Goal: Information Seeking & Learning: Learn about a topic

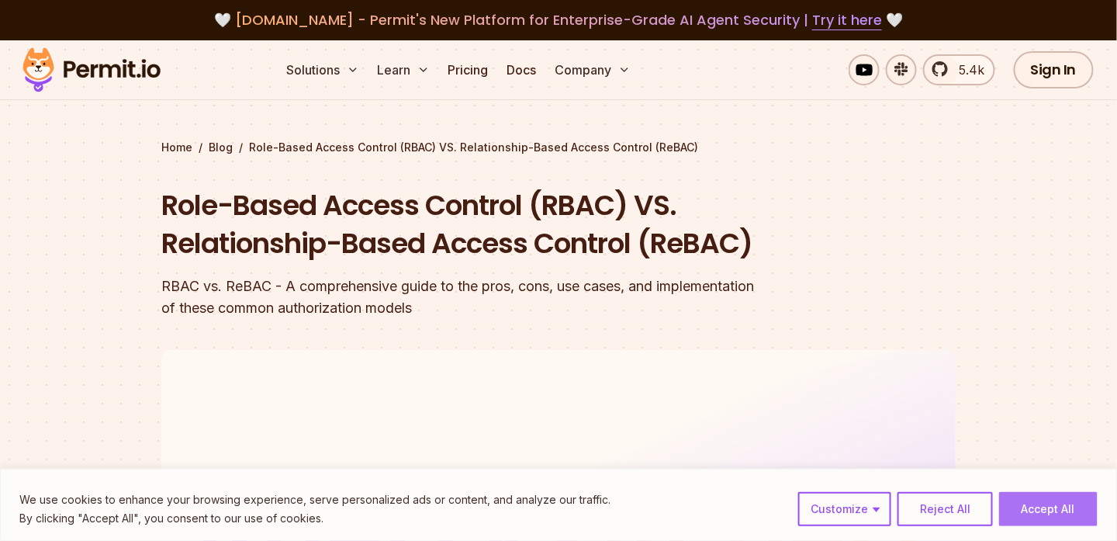
click at [1053, 512] on button "Accept All" at bounding box center [1048, 509] width 99 height 34
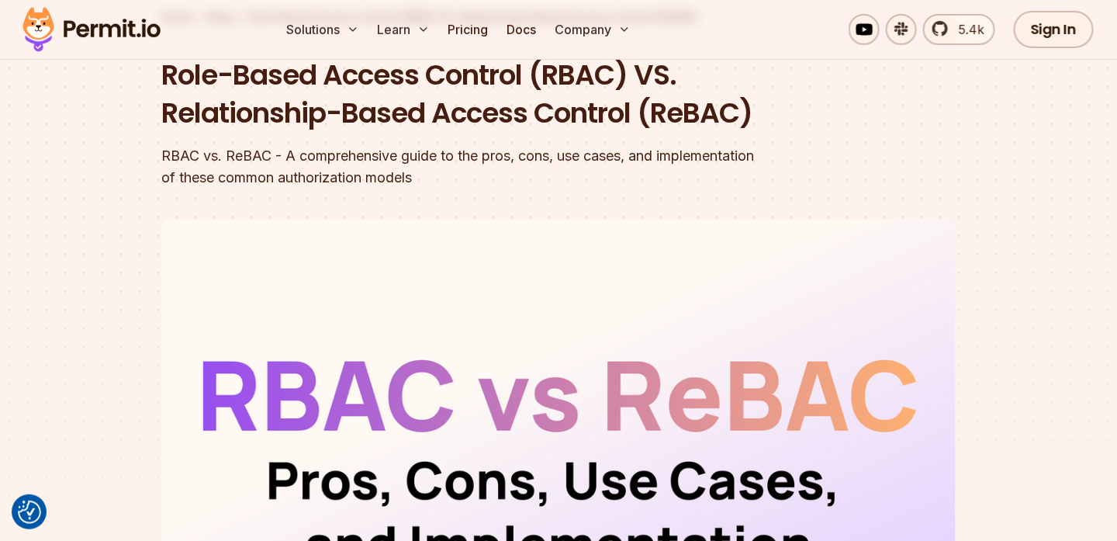
scroll to position [129, 0]
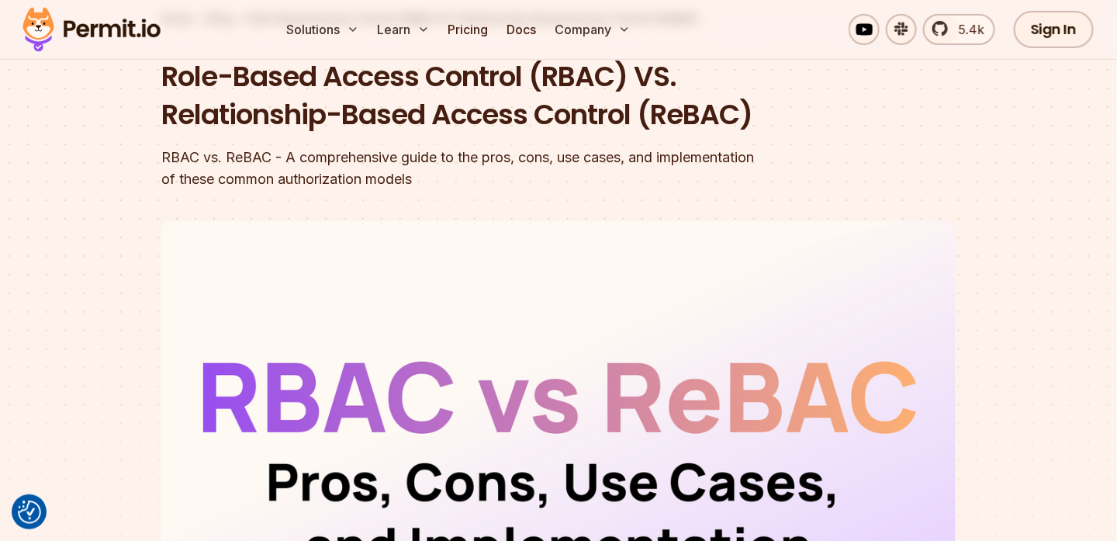
click at [155, 36] on img at bounding box center [92, 29] width 152 height 53
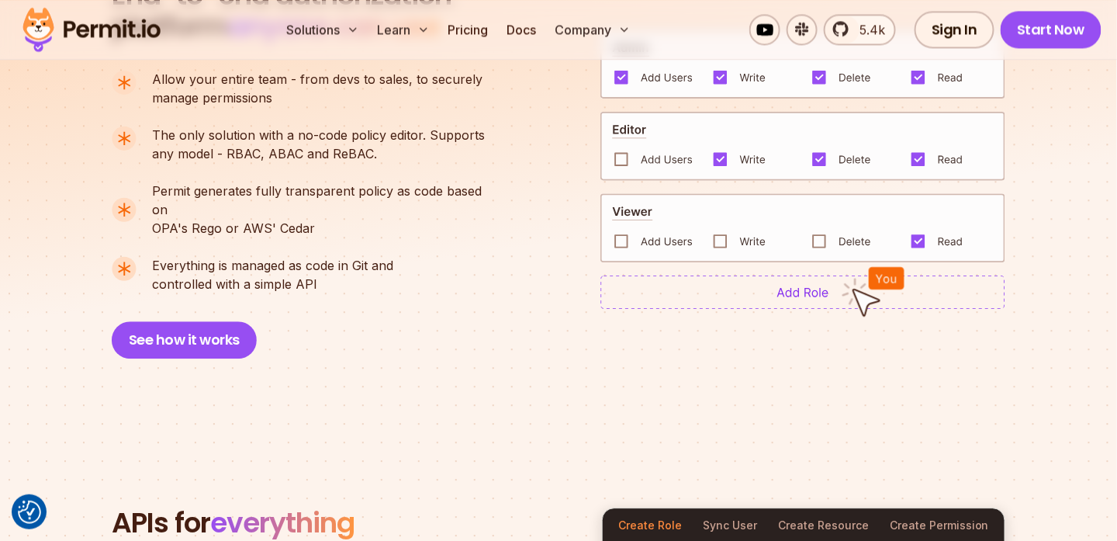
scroll to position [1176, 0]
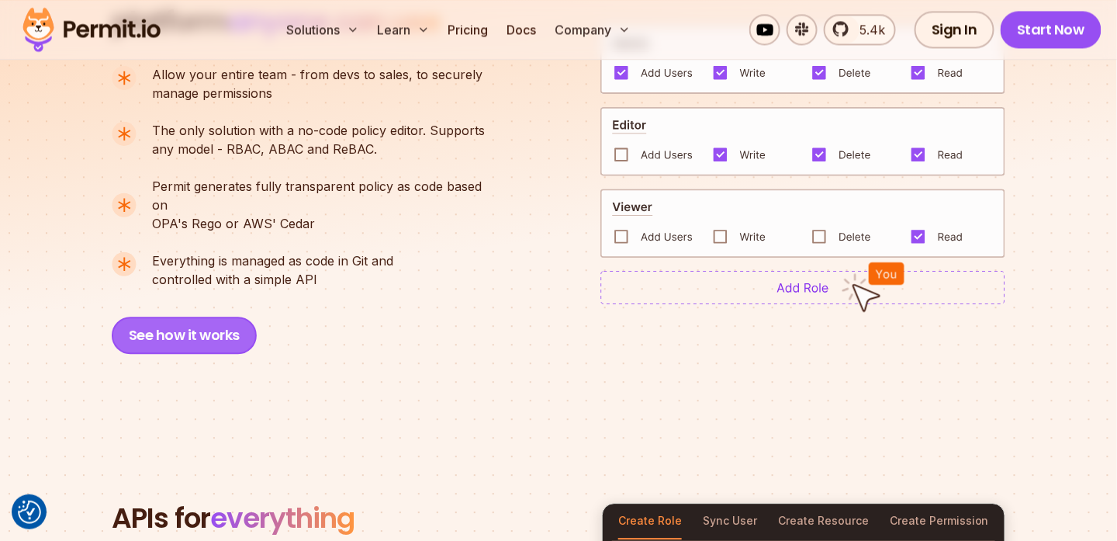
click at [218, 338] on button "See how it works" at bounding box center [184, 335] width 145 height 37
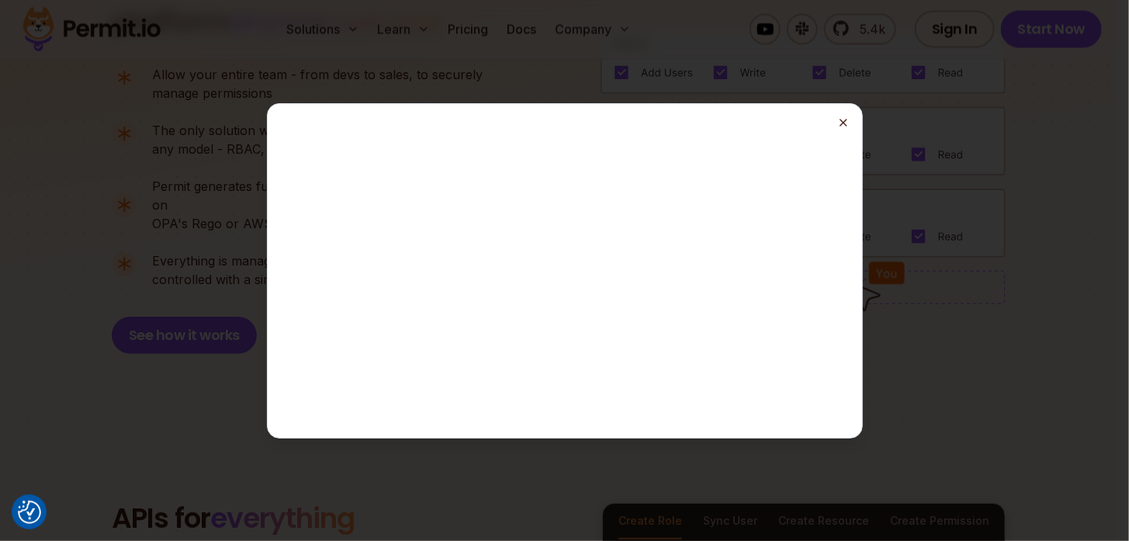
click at [845, 123] on line "button" at bounding box center [843, 123] width 6 height 6
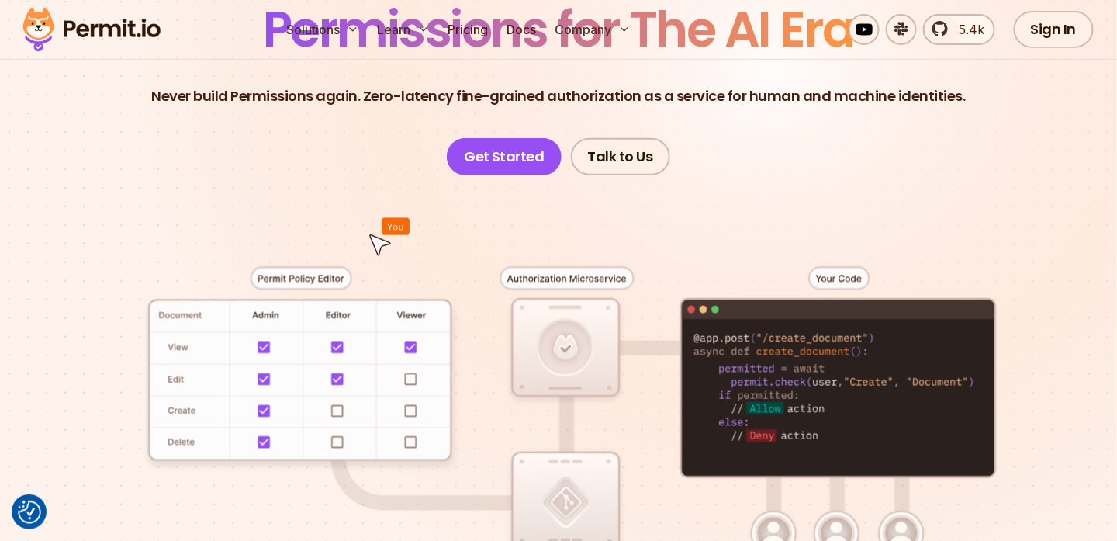
scroll to position [0, 0]
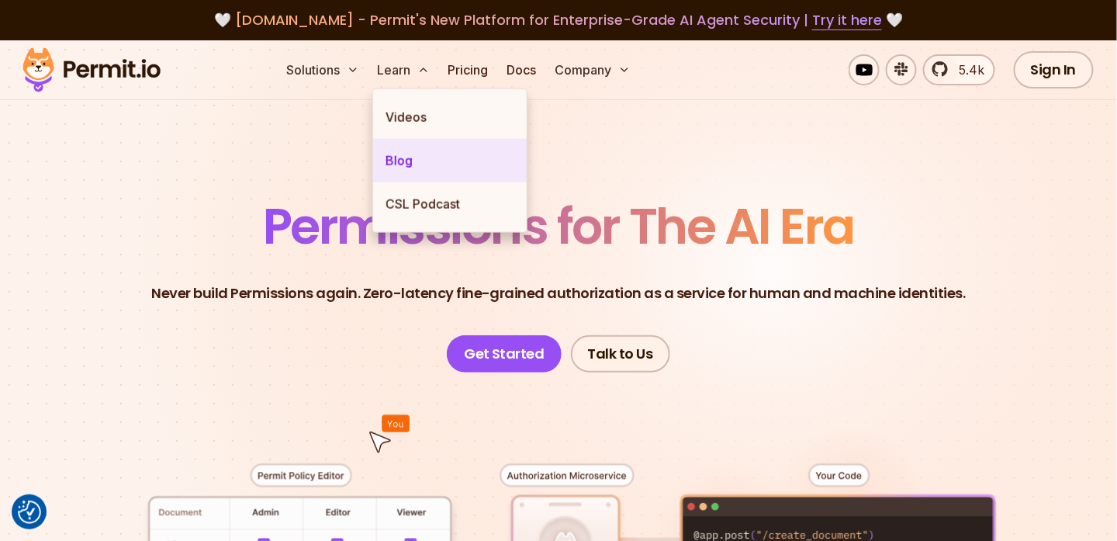
click at [392, 160] on link "Blog" at bounding box center [450, 160] width 154 height 43
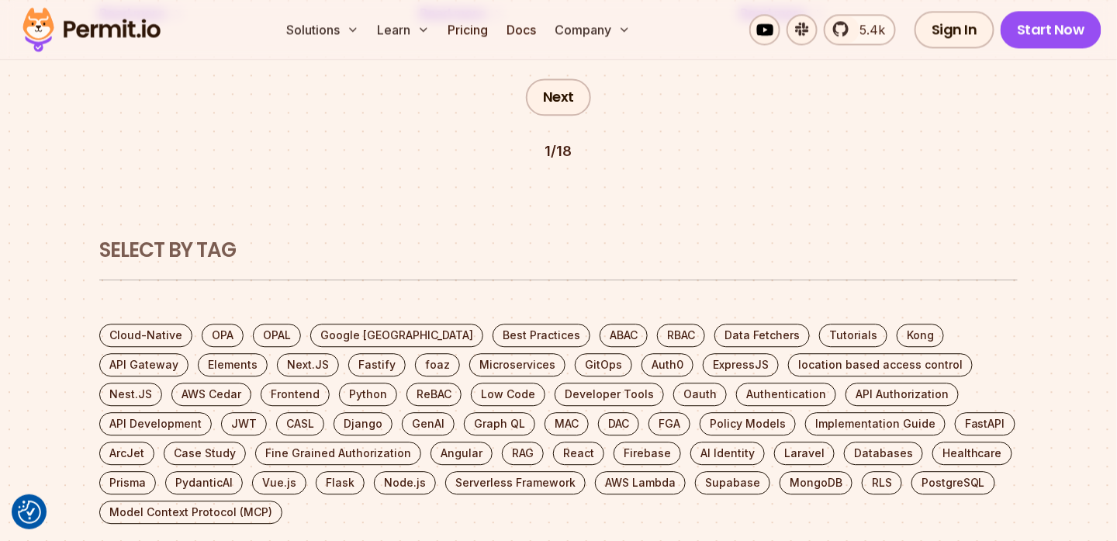
scroll to position [3747, 0]
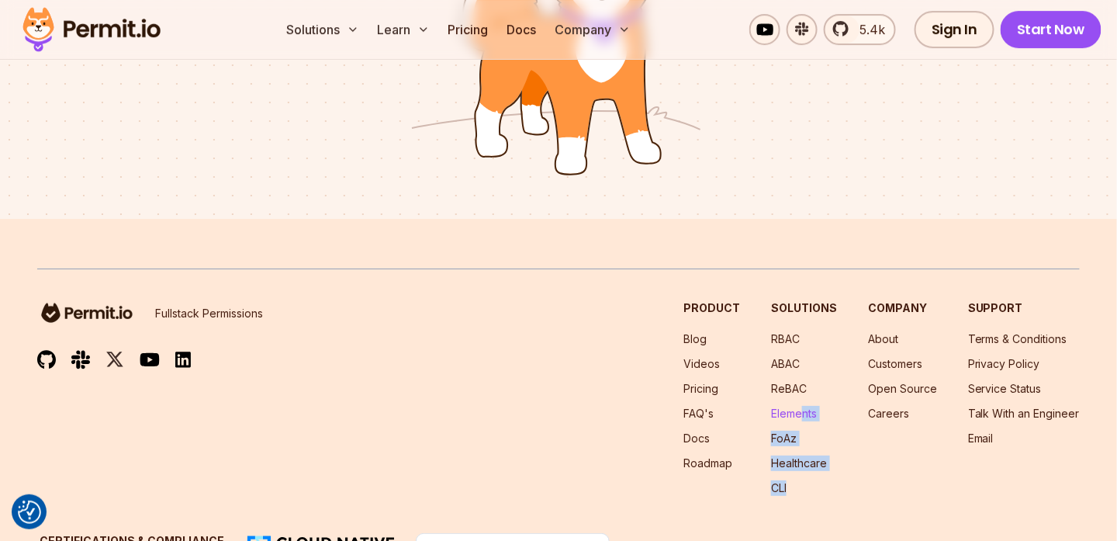
drag, startPoint x: 830, startPoint y: 411, endPoint x: 801, endPoint y: 325, distance: 90.8
click at [801, 325] on div "Fullstack Permissions Product Blog Videos Pricing FAQ's Docs Roadmap Solutions …" at bounding box center [558, 425] width 1043 height 314
click at [784, 407] on link "Elements" at bounding box center [794, 413] width 46 height 13
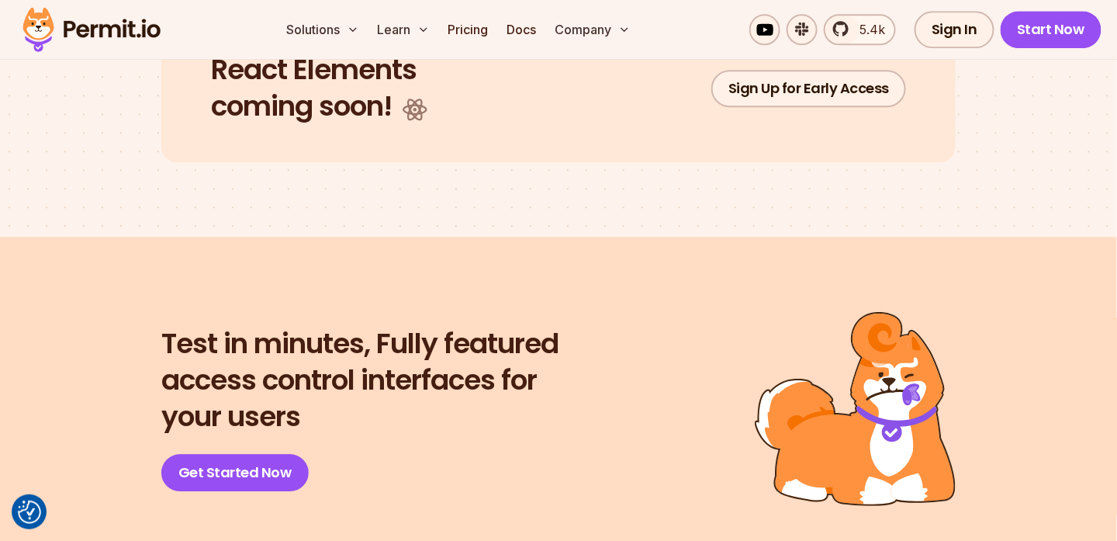
scroll to position [3694, 0]
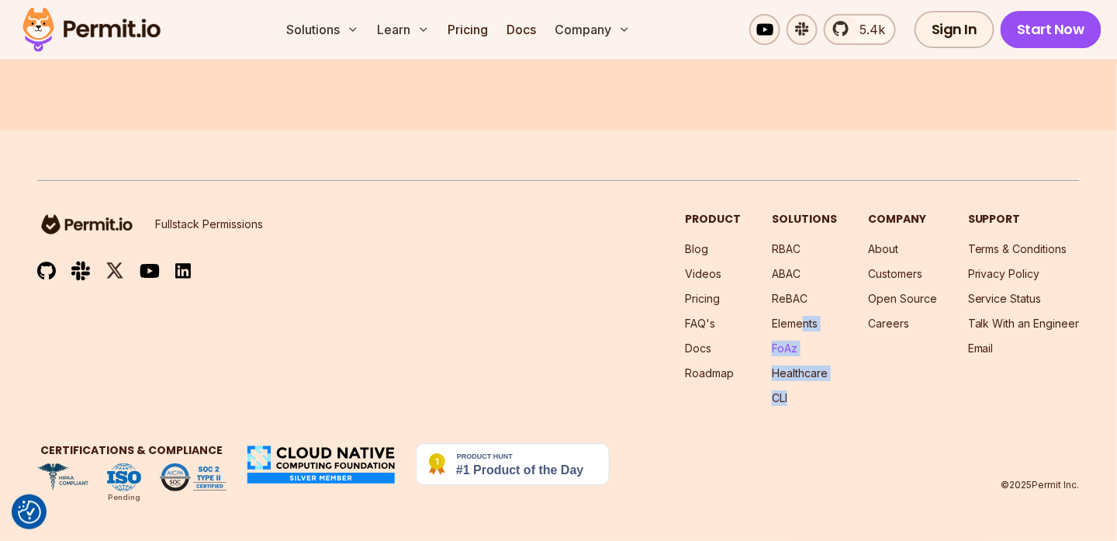
click at [783, 345] on link "FoAz" at bounding box center [785, 347] width 26 height 13
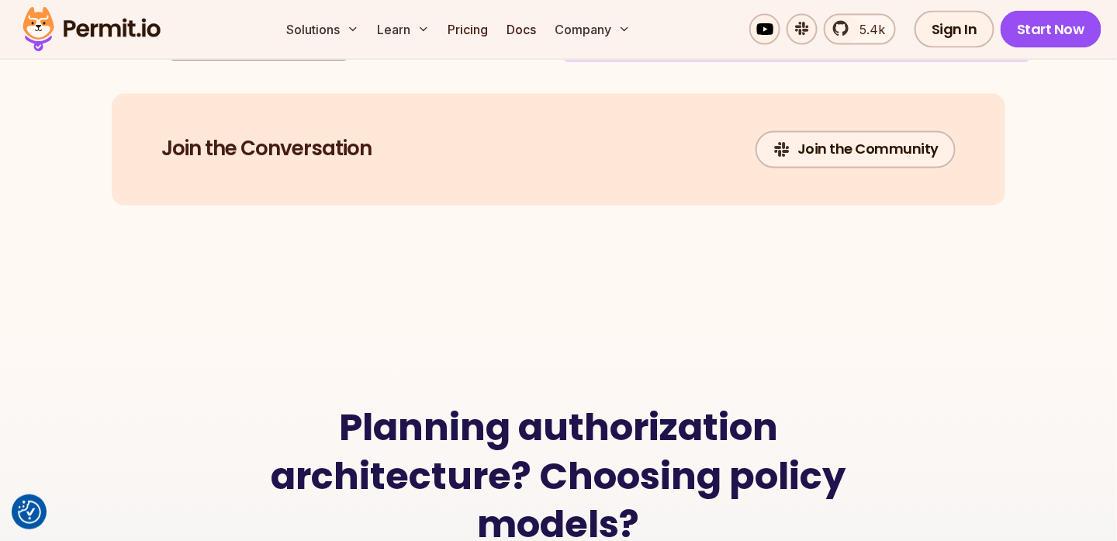
scroll to position [3449, 0]
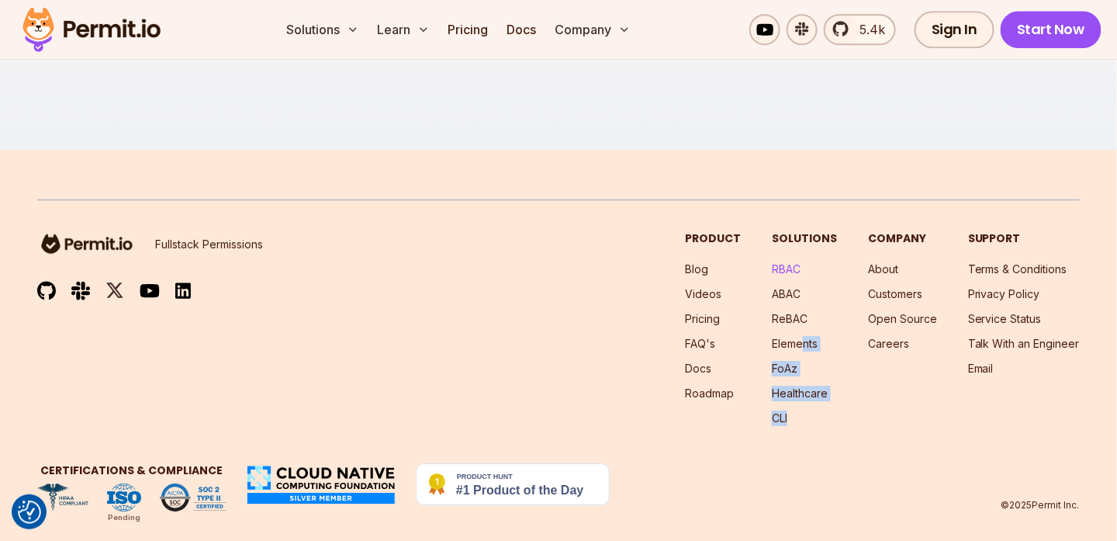
click at [795, 262] on link "RBAC" at bounding box center [786, 268] width 29 height 13
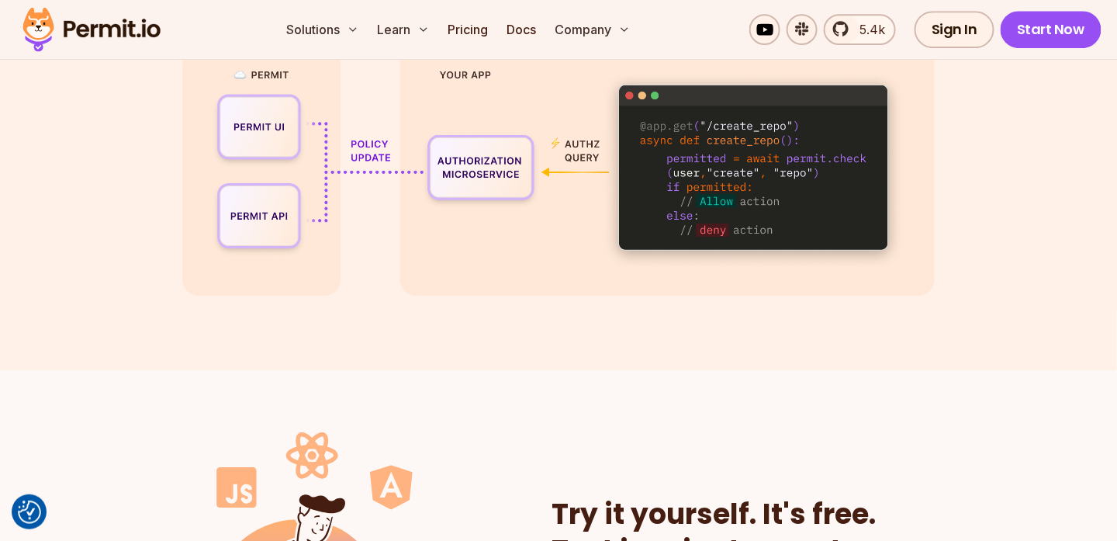
scroll to position [4592, 0]
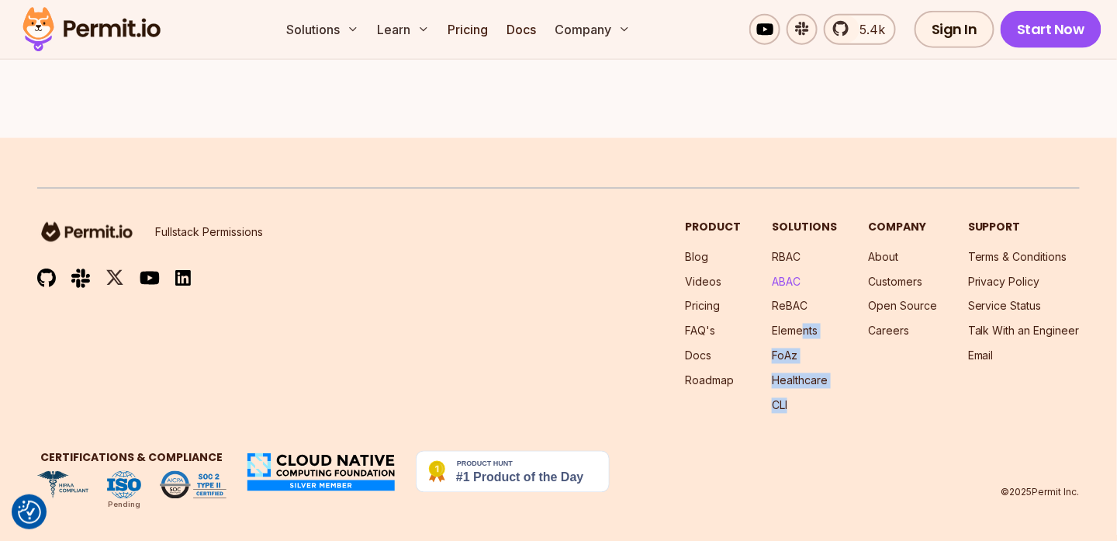
click at [795, 275] on link "ABAC" at bounding box center [786, 281] width 29 height 13
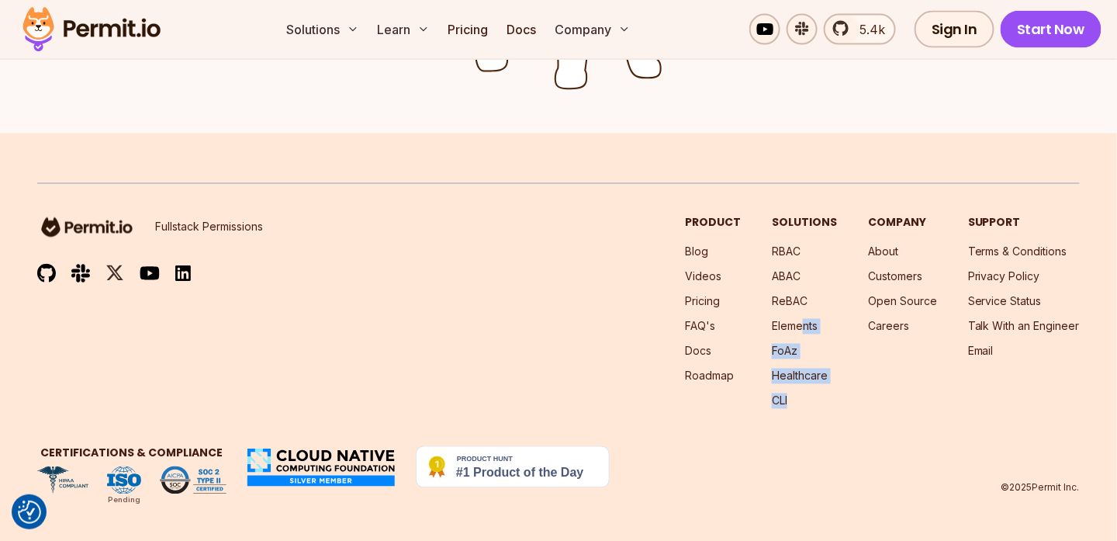
scroll to position [2705, 0]
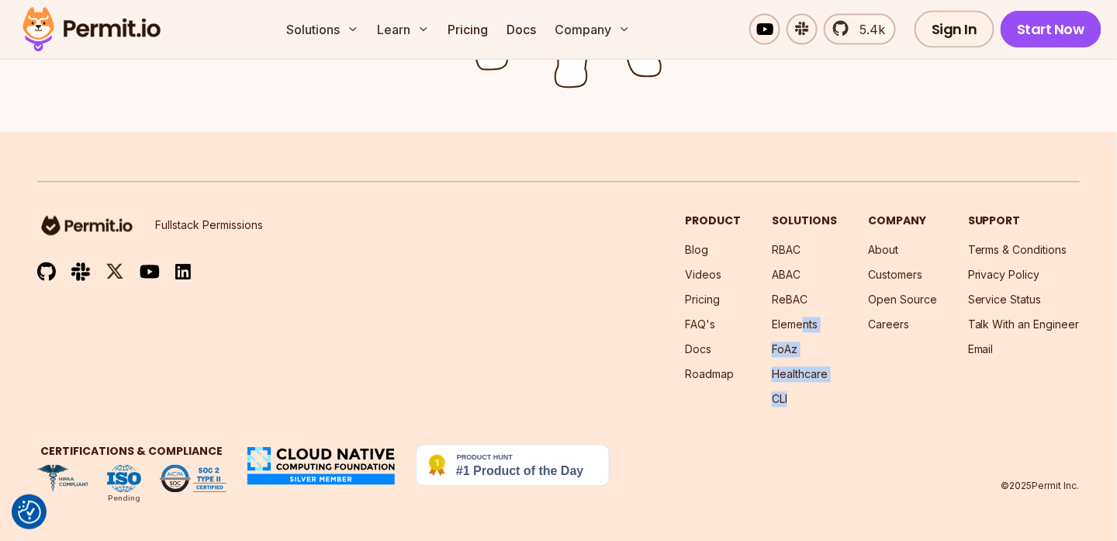
click at [835, 433] on div "Fullstack Permissions Product Blog Videos Pricing FAQ's Docs Roadmap Solutions …" at bounding box center [558, 337] width 1043 height 311
click at [813, 376] on link "Healthcare" at bounding box center [800, 374] width 56 height 13
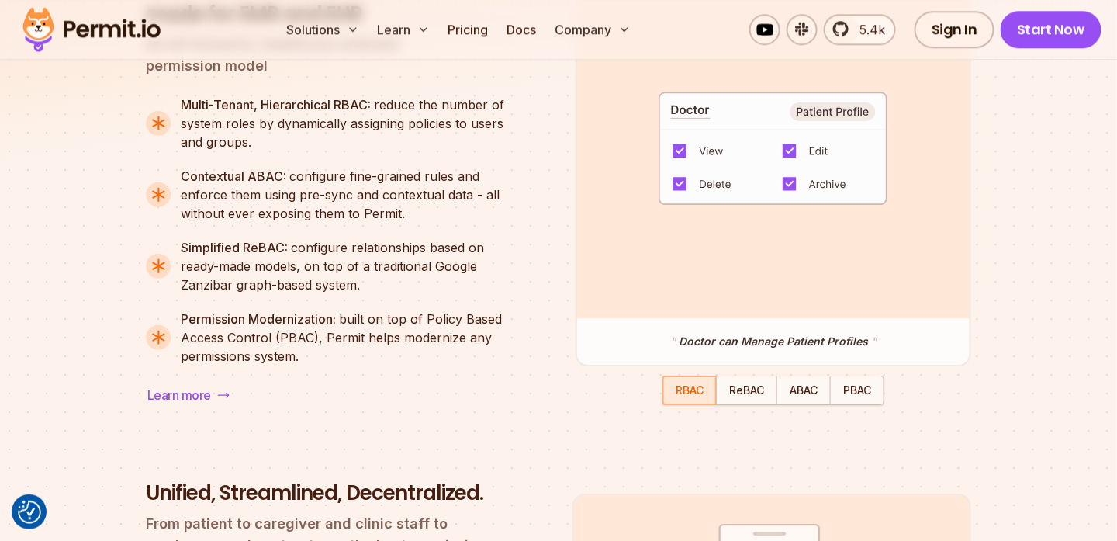
scroll to position [1422, 0]
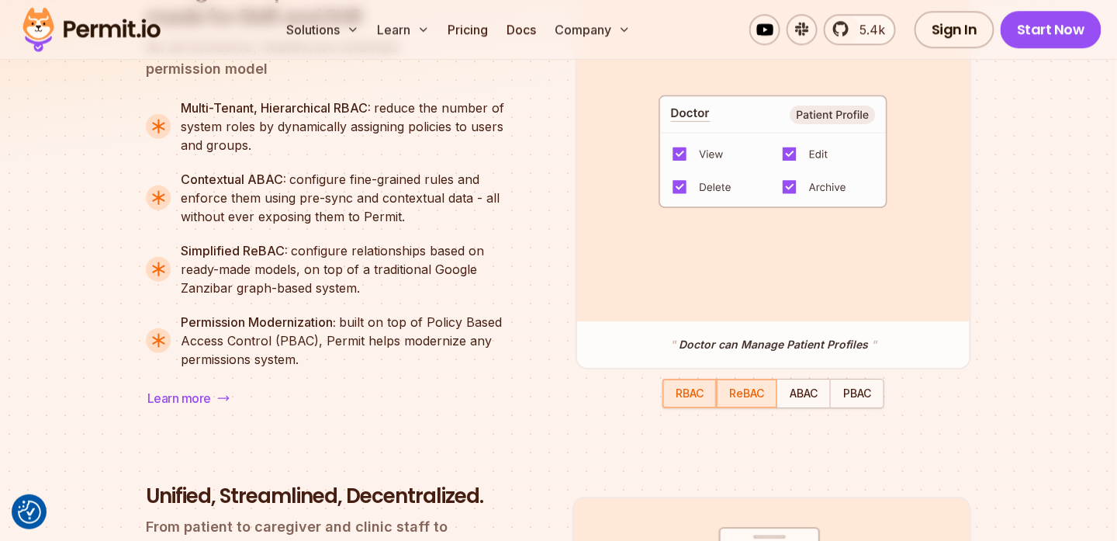
click at [754, 397] on span "ReBAC" at bounding box center [746, 392] width 35 height 13
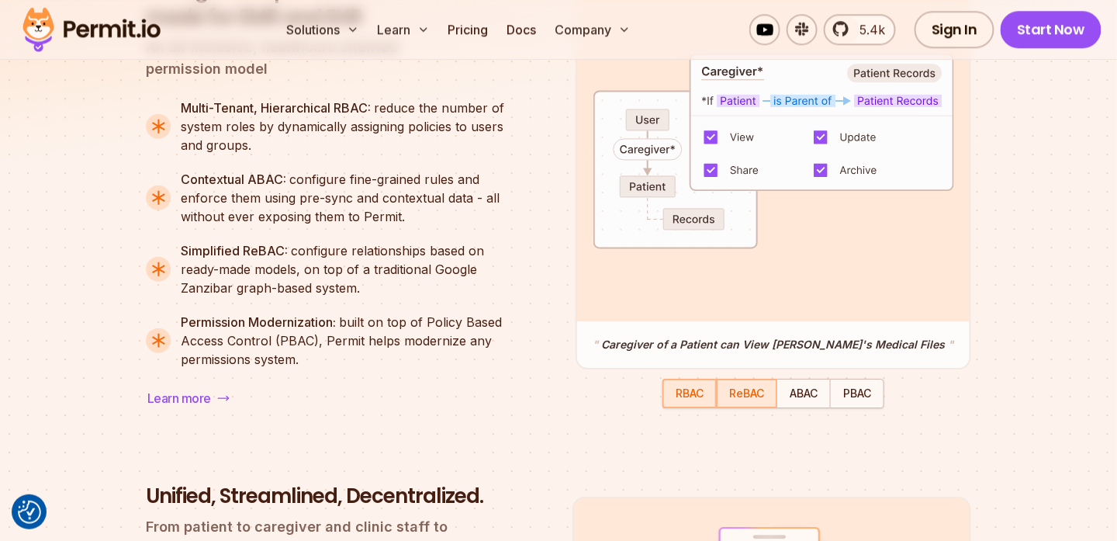
click at [691, 393] on span "RBAC" at bounding box center [690, 392] width 28 height 13
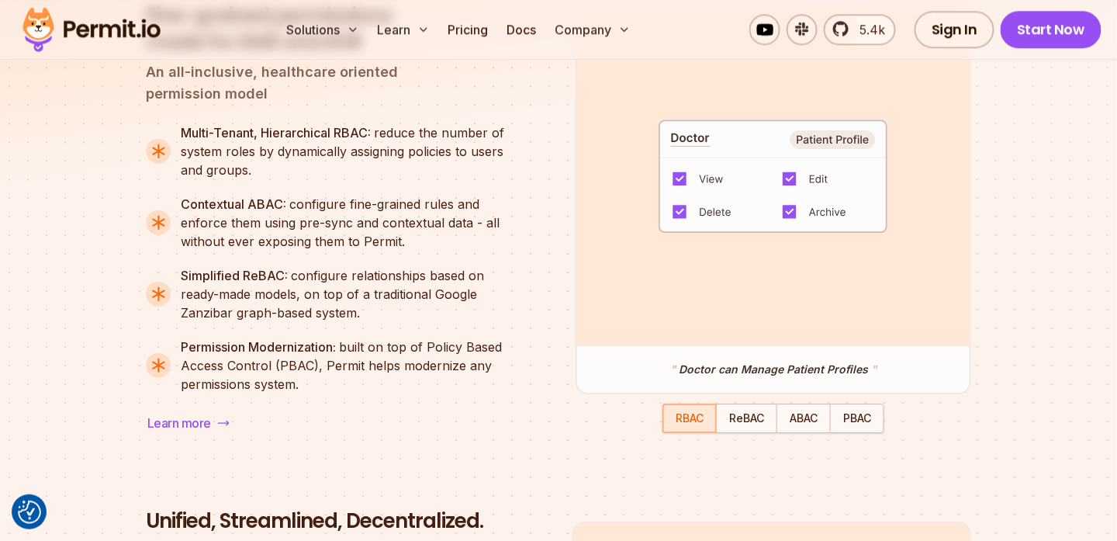
scroll to position [1397, 0]
click at [749, 421] on span "ReBAC" at bounding box center [746, 418] width 35 height 13
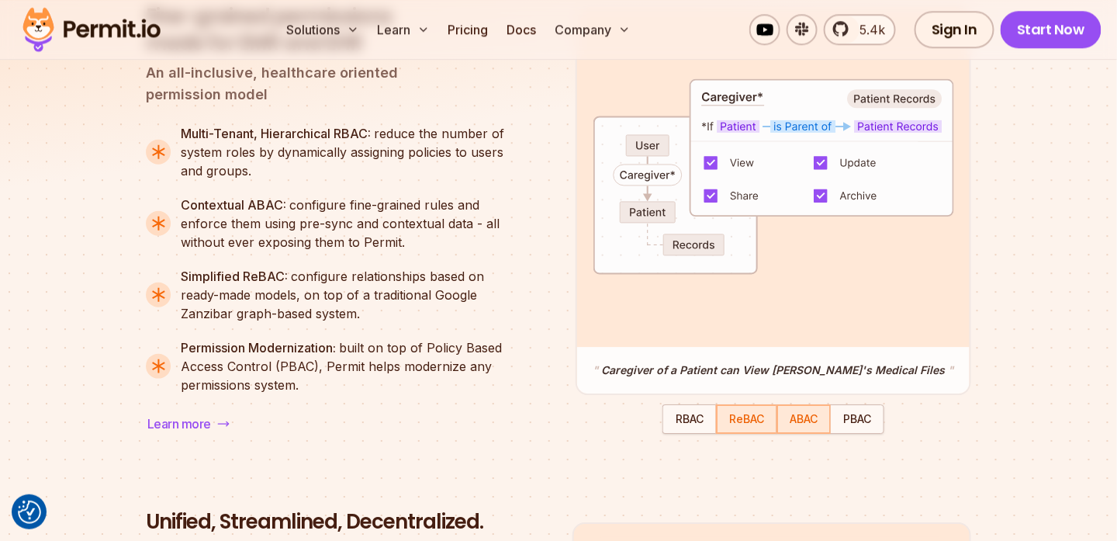
click at [798, 419] on span "ABAC" at bounding box center [804, 418] width 28 height 13
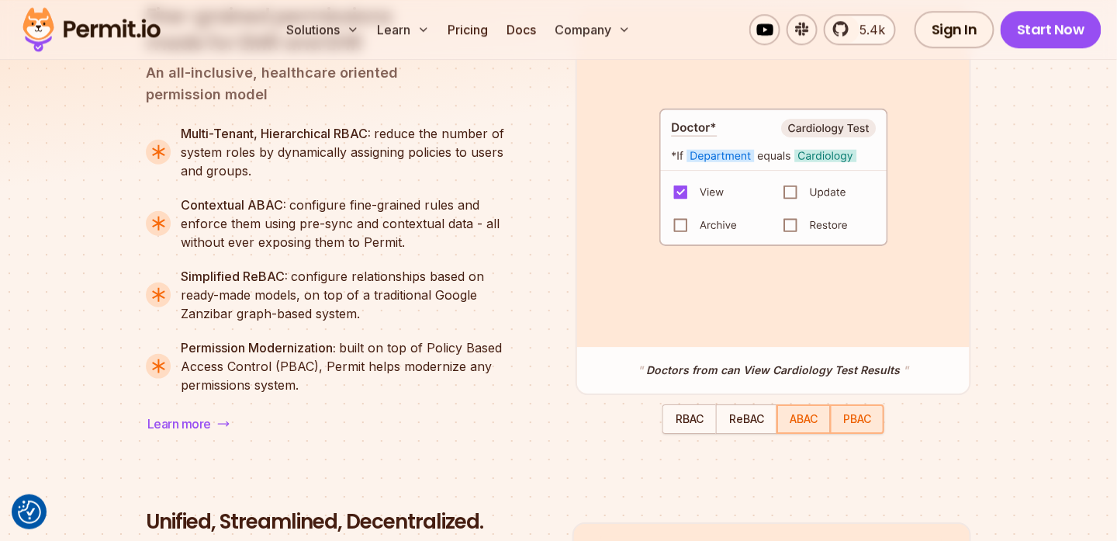
click at [857, 418] on span "PBAC" at bounding box center [858, 418] width 28 height 13
click at [809, 420] on span "ABAC" at bounding box center [804, 418] width 28 height 13
click at [849, 417] on span "PBAC" at bounding box center [858, 418] width 28 height 13
click at [814, 417] on span "ABAC" at bounding box center [804, 418] width 28 height 13
click at [858, 416] on span "PBAC" at bounding box center [858, 418] width 28 height 13
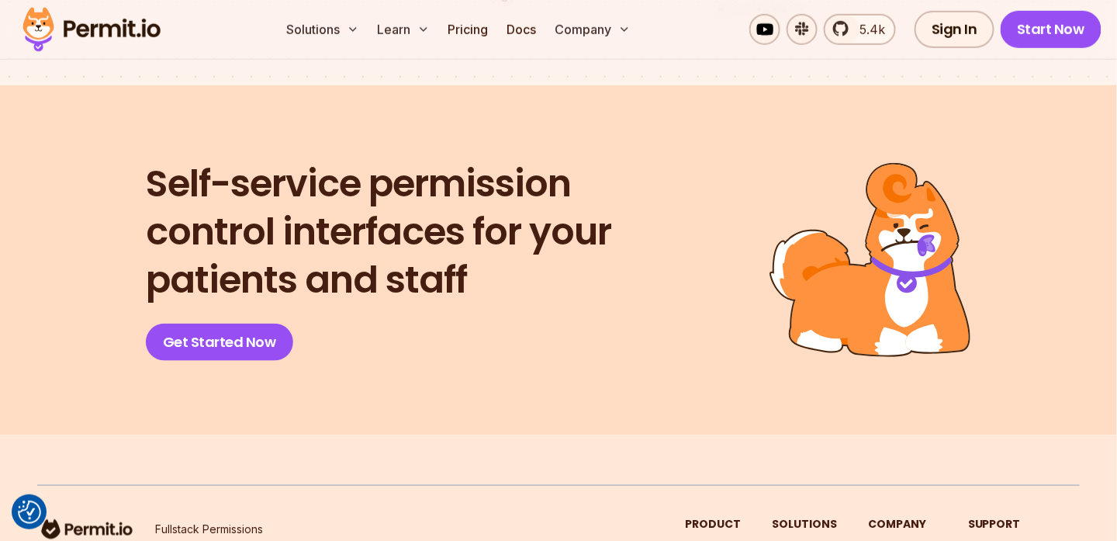
scroll to position [6571, 0]
